Goal: Task Accomplishment & Management: Use online tool/utility

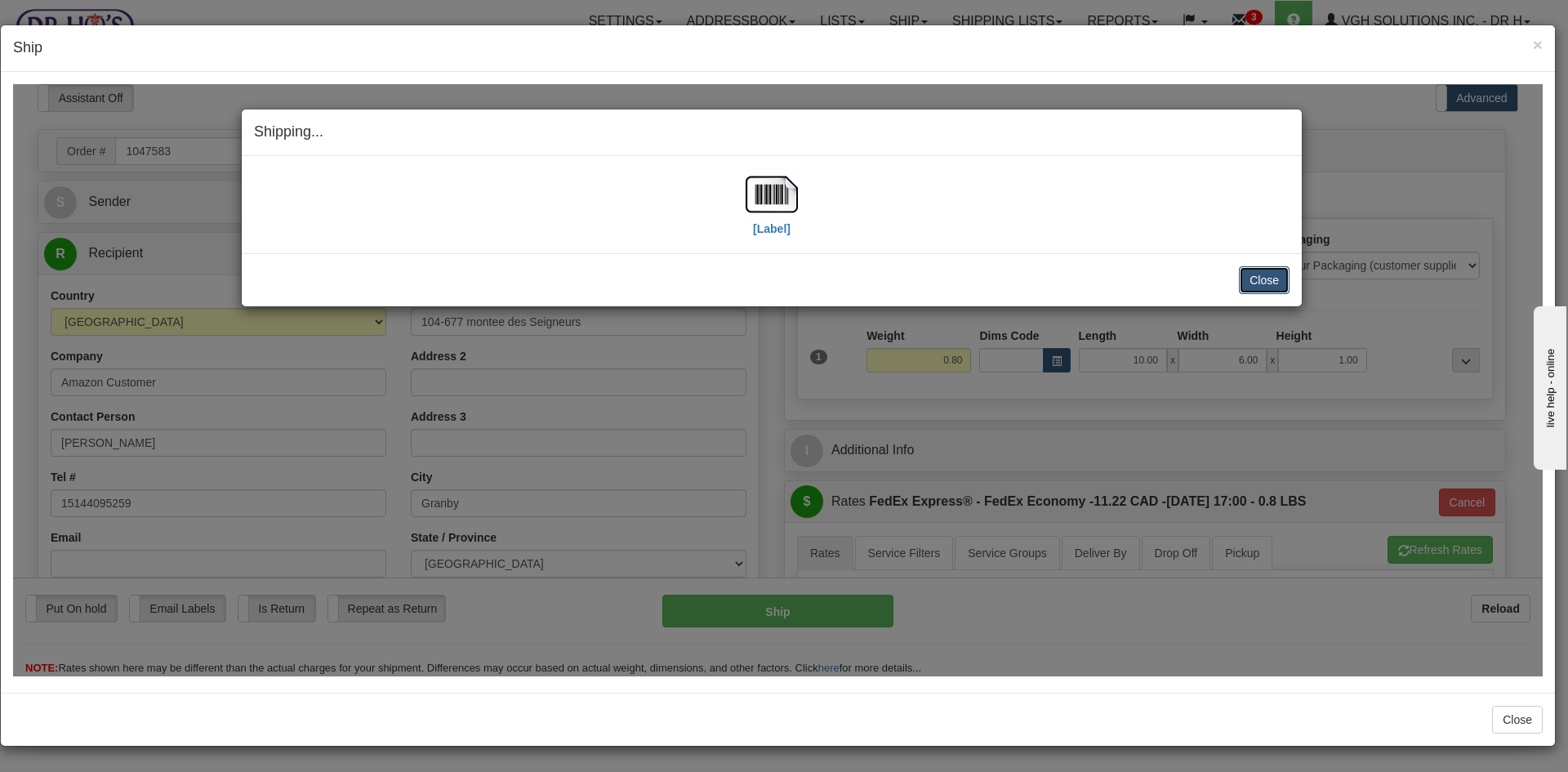
click at [1255, 279] on button "Close" at bounding box center [1264, 279] width 51 height 28
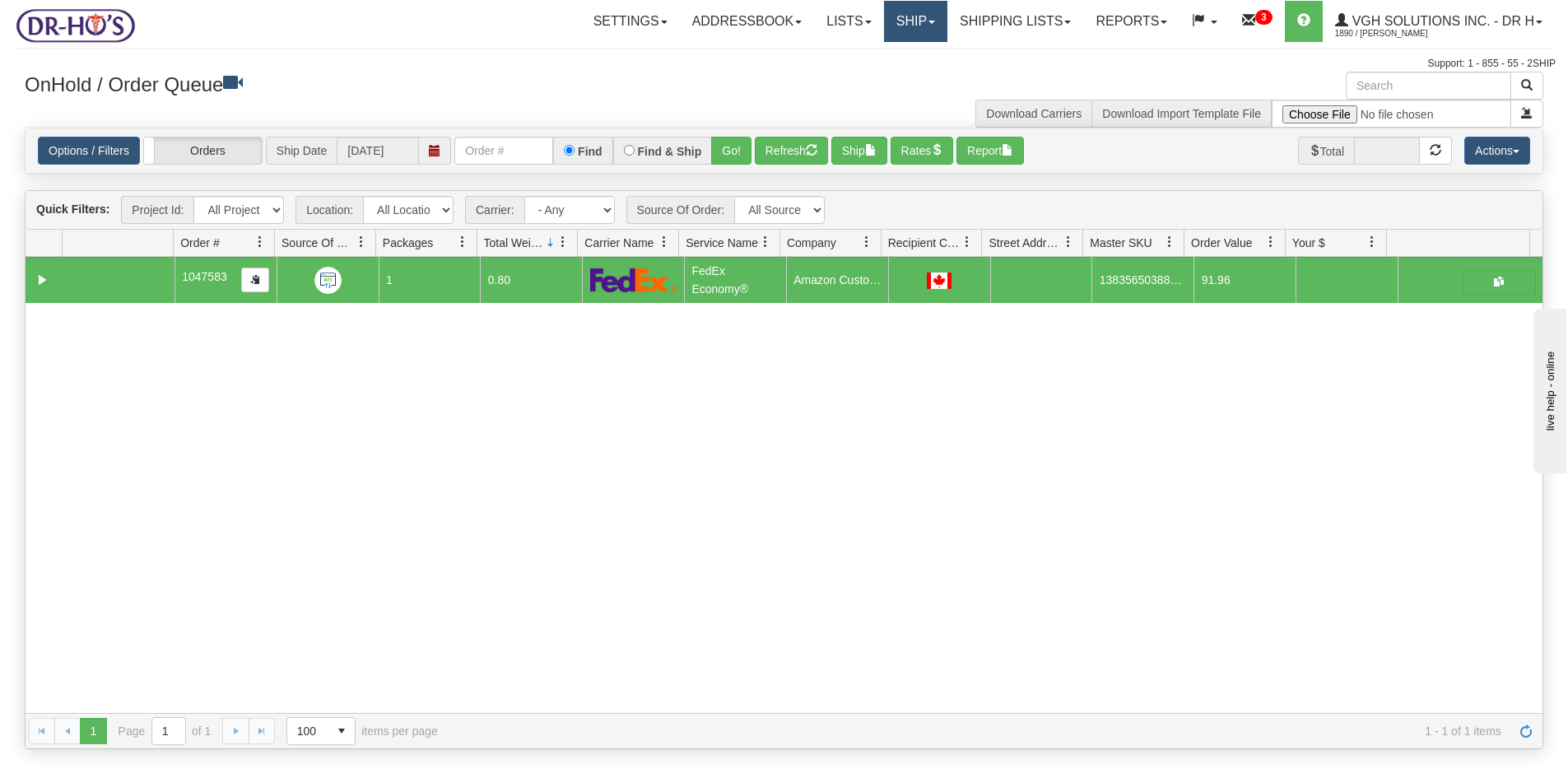
click at [889, 27] on link "Ship" at bounding box center [915, 21] width 63 height 41
click at [854, 76] on span "OnHold / Order Queue" at bounding box center [873, 78] width 116 height 13
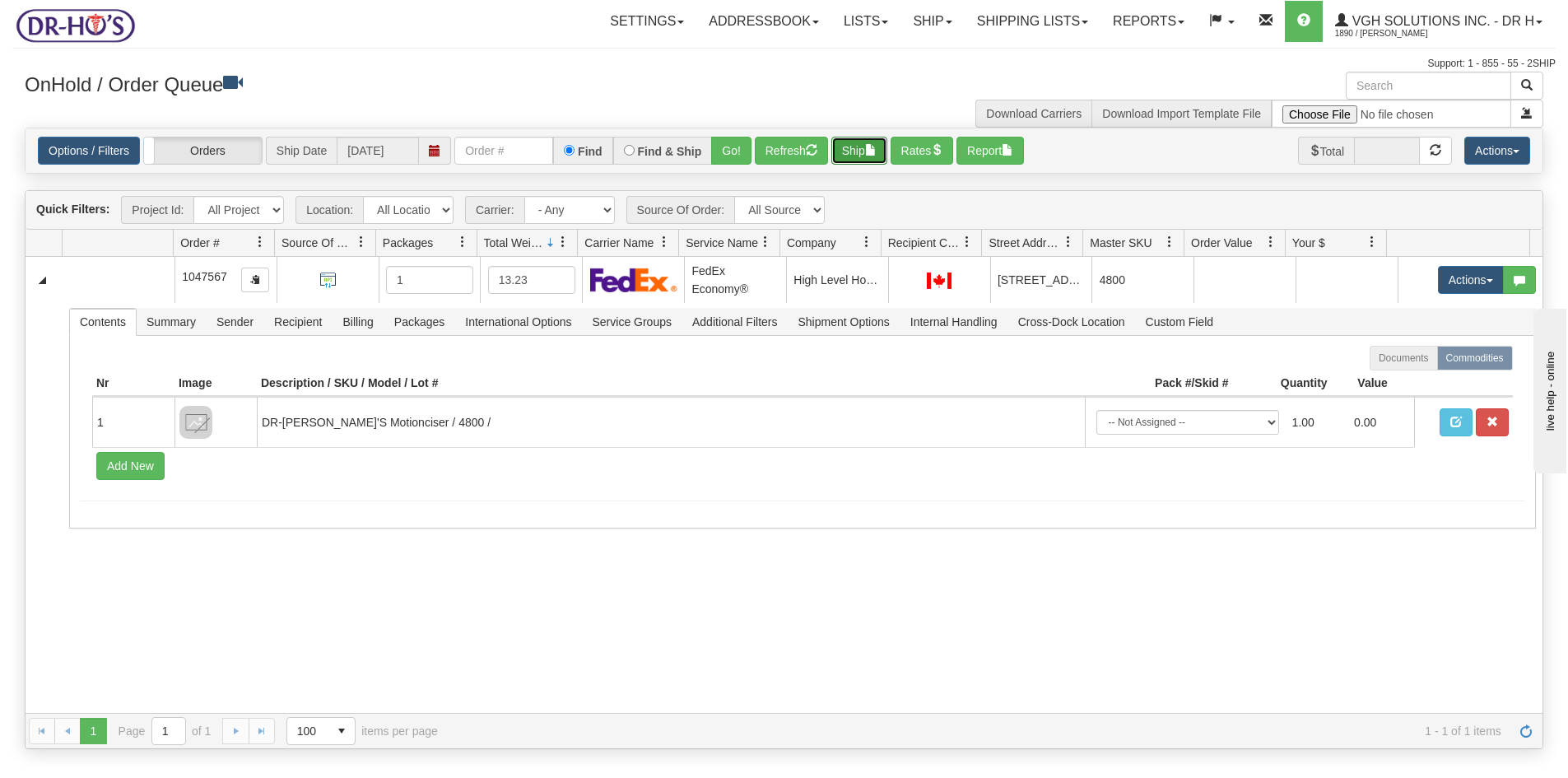
click at [858, 146] on button "Ship" at bounding box center [860, 150] width 56 height 28
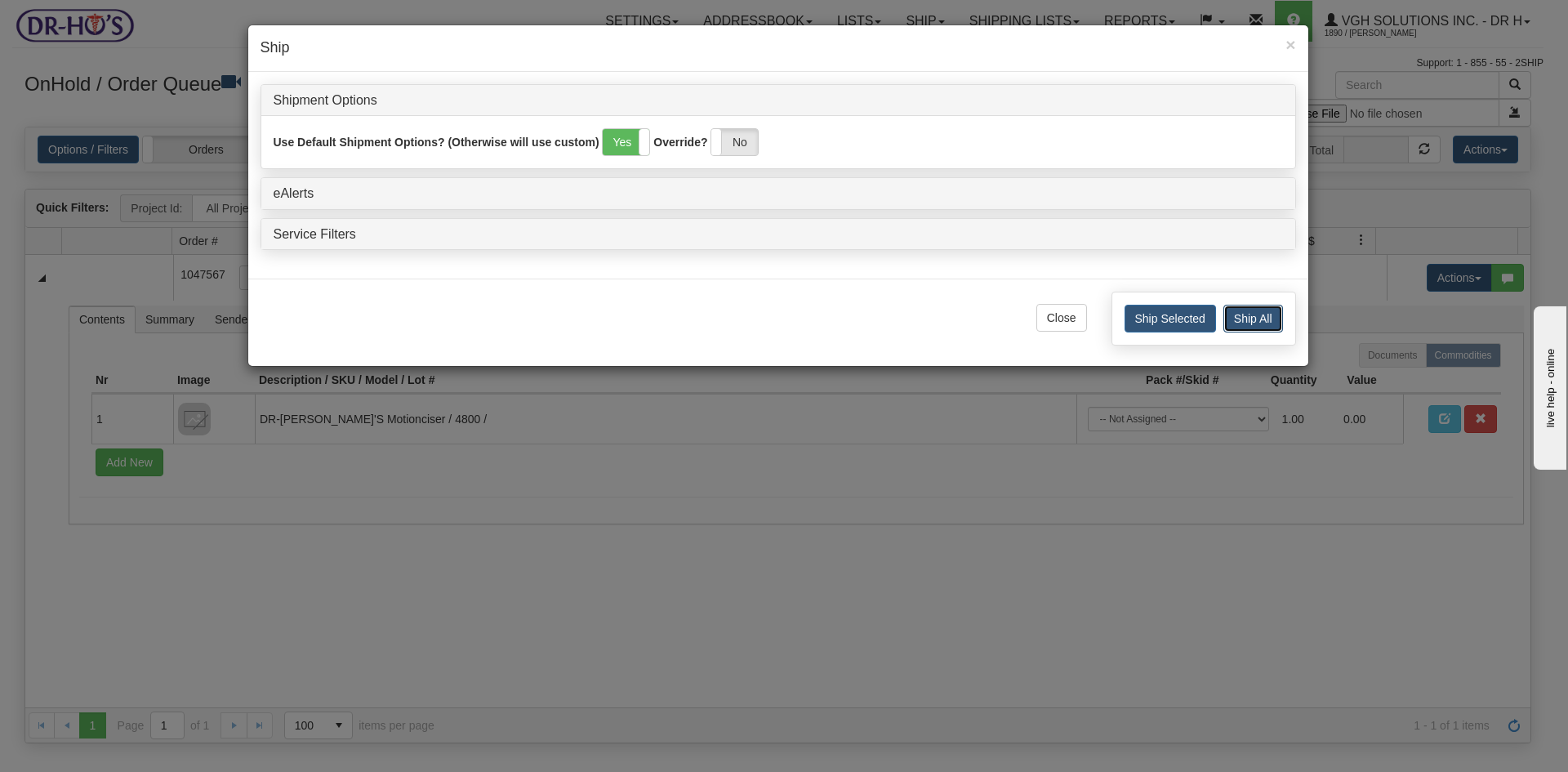
click at [1268, 322] on button "Ship All" at bounding box center [1253, 318] width 60 height 28
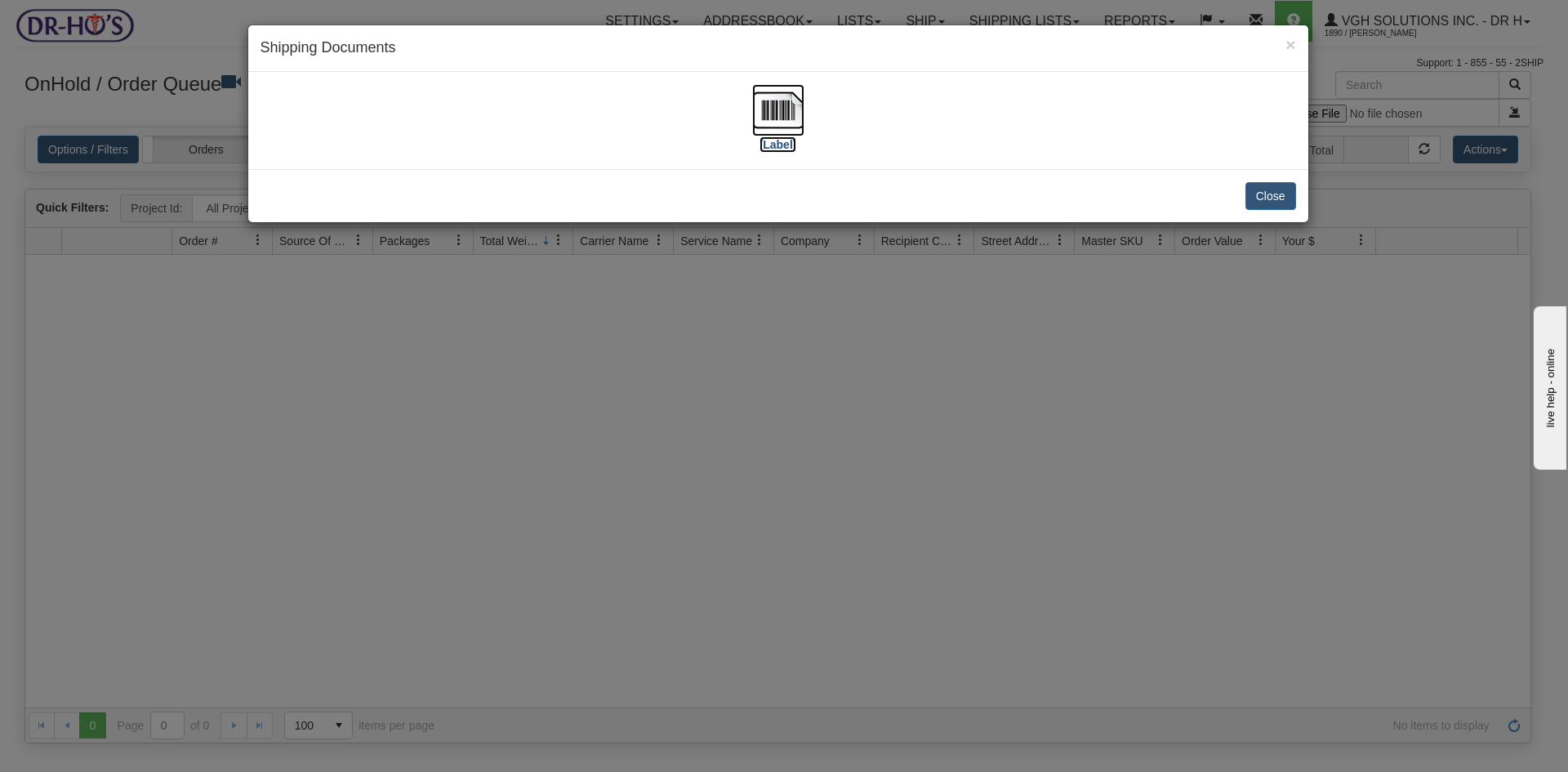
click at [788, 115] on img at bounding box center [778, 110] width 53 height 53
